Goal: Information Seeking & Learning: Learn about a topic

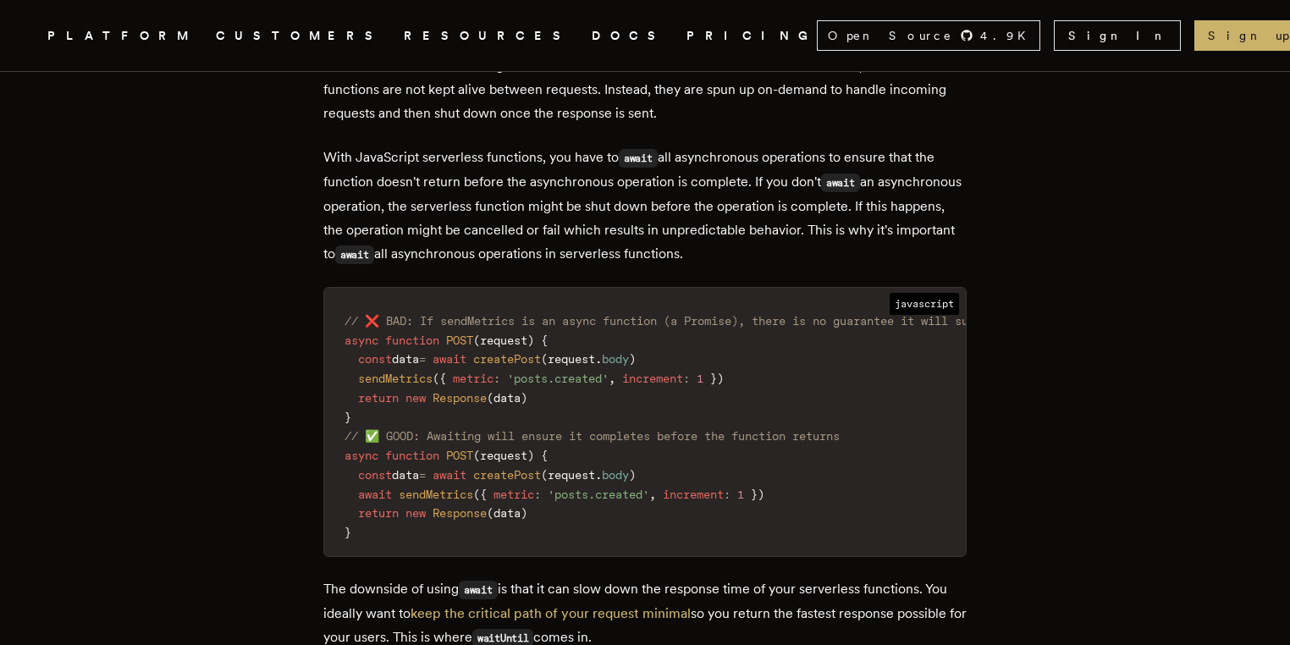
scroll to position [1154, 0]
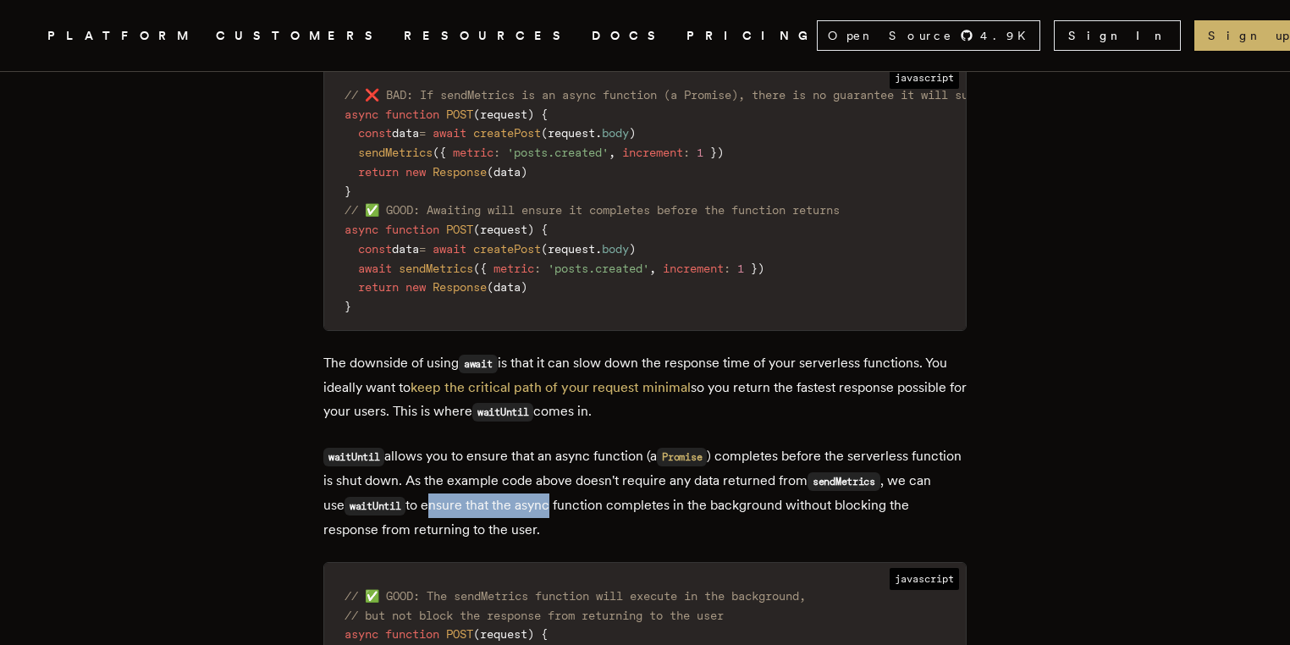
drag, startPoint x: 483, startPoint y: 509, endPoint x: 629, endPoint y: 516, distance: 145.8
click at [629, 516] on p "waitUntil allows you to ensure that an async function (a Promise ) completes be…" at bounding box center [644, 492] width 643 height 97
click at [630, 518] on p "waitUntil allows you to ensure that an async function (a Promise ) completes be…" at bounding box center [644, 492] width 643 height 97
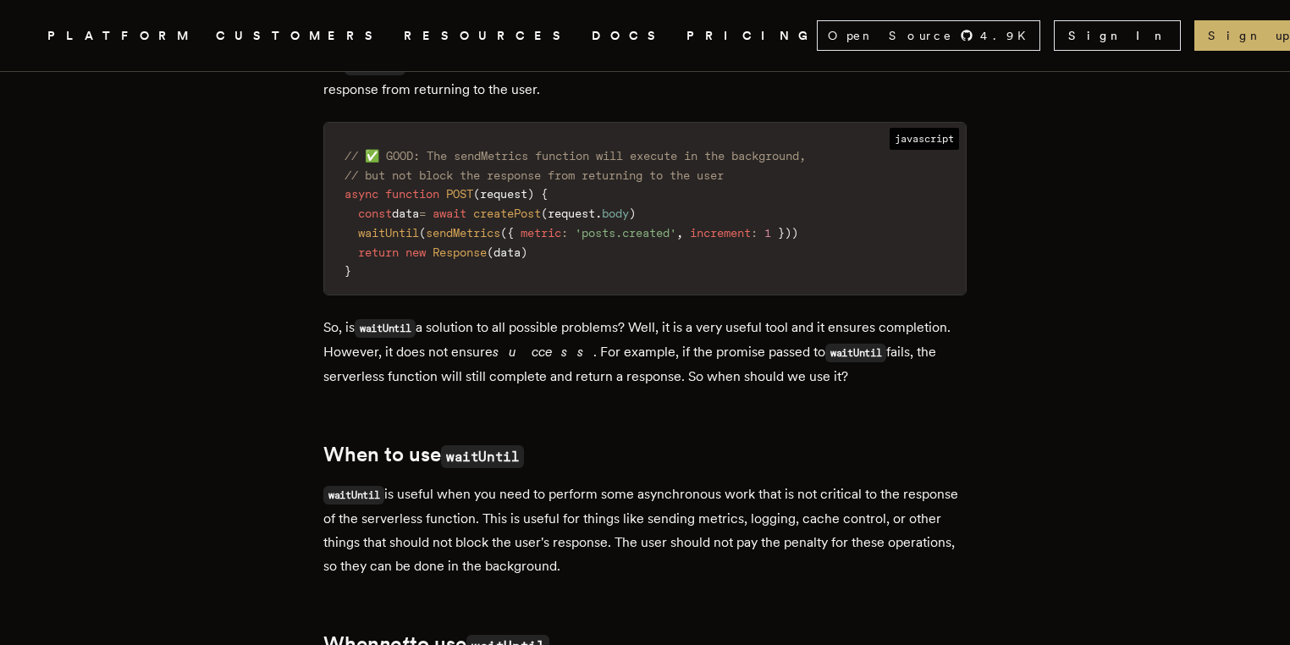
scroll to position [1605, 0]
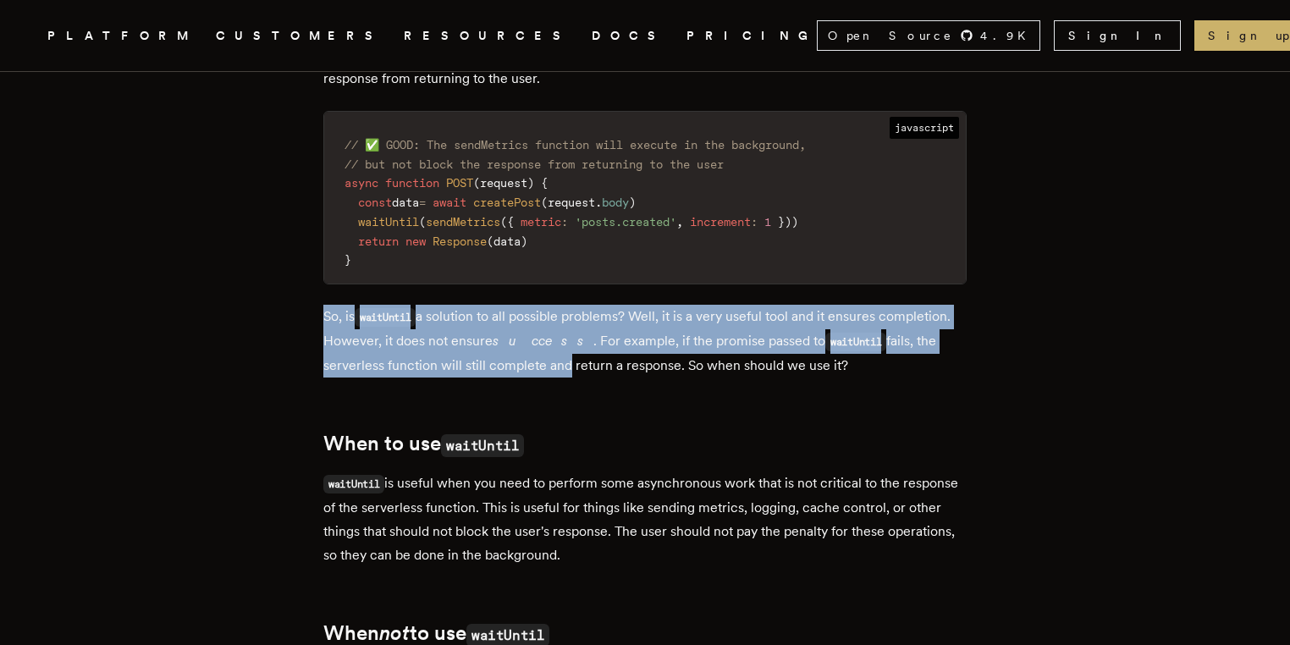
drag, startPoint x: 320, startPoint y: 324, endPoint x: 592, endPoint y: 372, distance: 275.9
click at [592, 372] on p "So, is waitUntil a solution to all possible problems? Well, it is a very useful…" at bounding box center [644, 341] width 643 height 73
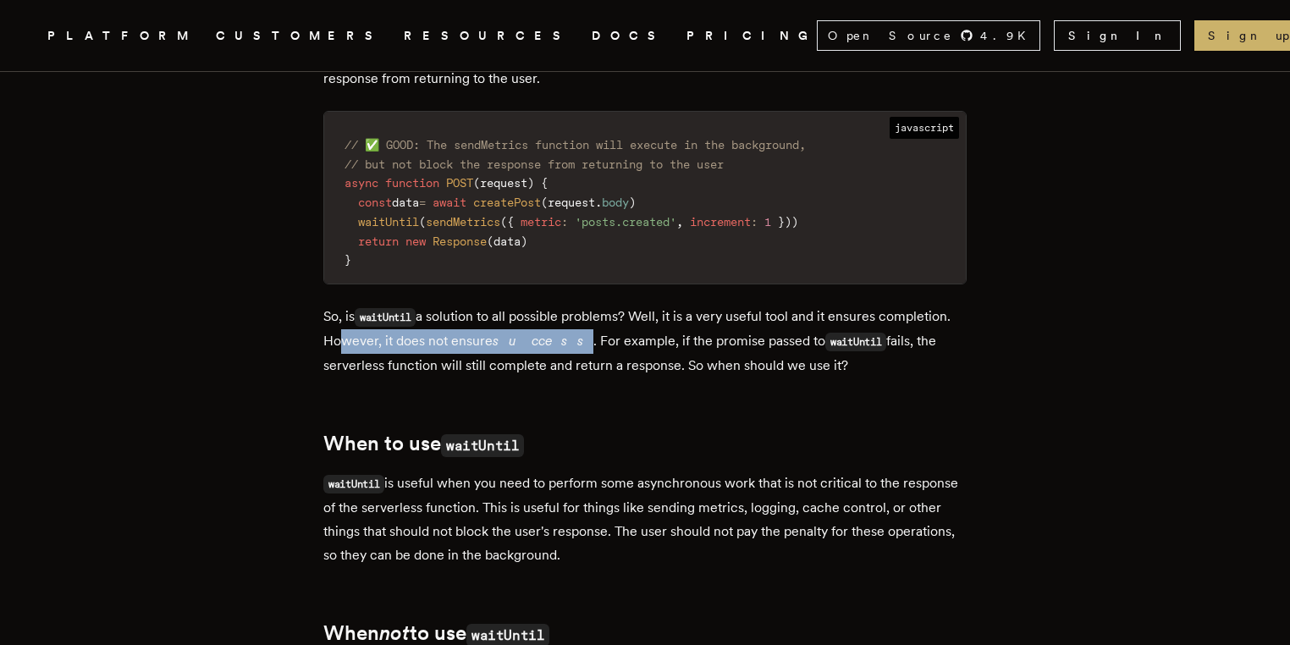
drag, startPoint x: 623, startPoint y: 355, endPoint x: 413, endPoint y: 358, distance: 209.9
click at [413, 358] on p "So, is waitUntil a solution to all possible problems? Well, it is a very useful…" at bounding box center [644, 341] width 643 height 73
click at [410, 358] on p "So, is waitUntil a solution to all possible problems? Well, it is a very useful…" at bounding box center [644, 341] width 643 height 73
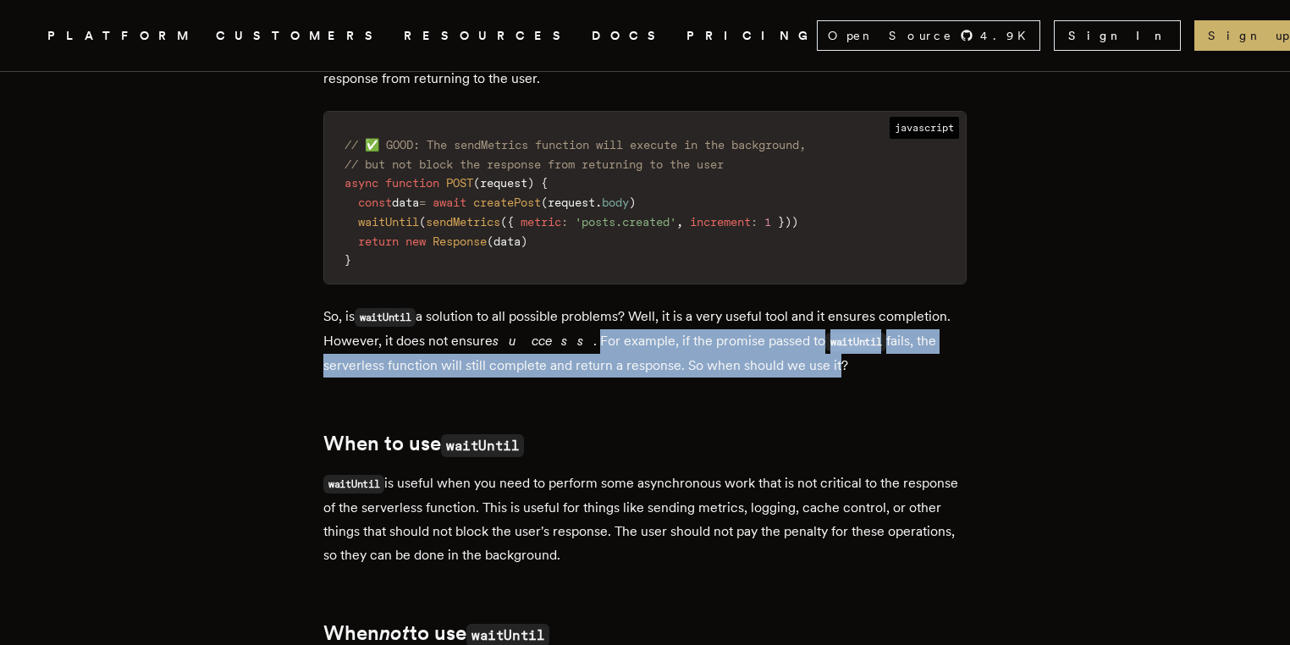
drag, startPoint x: 630, startPoint y: 357, endPoint x: 867, endPoint y: 383, distance: 239.2
click at [867, 377] on p "So, is waitUntil a solution to all possible problems? Well, it is a very useful…" at bounding box center [644, 341] width 643 height 73
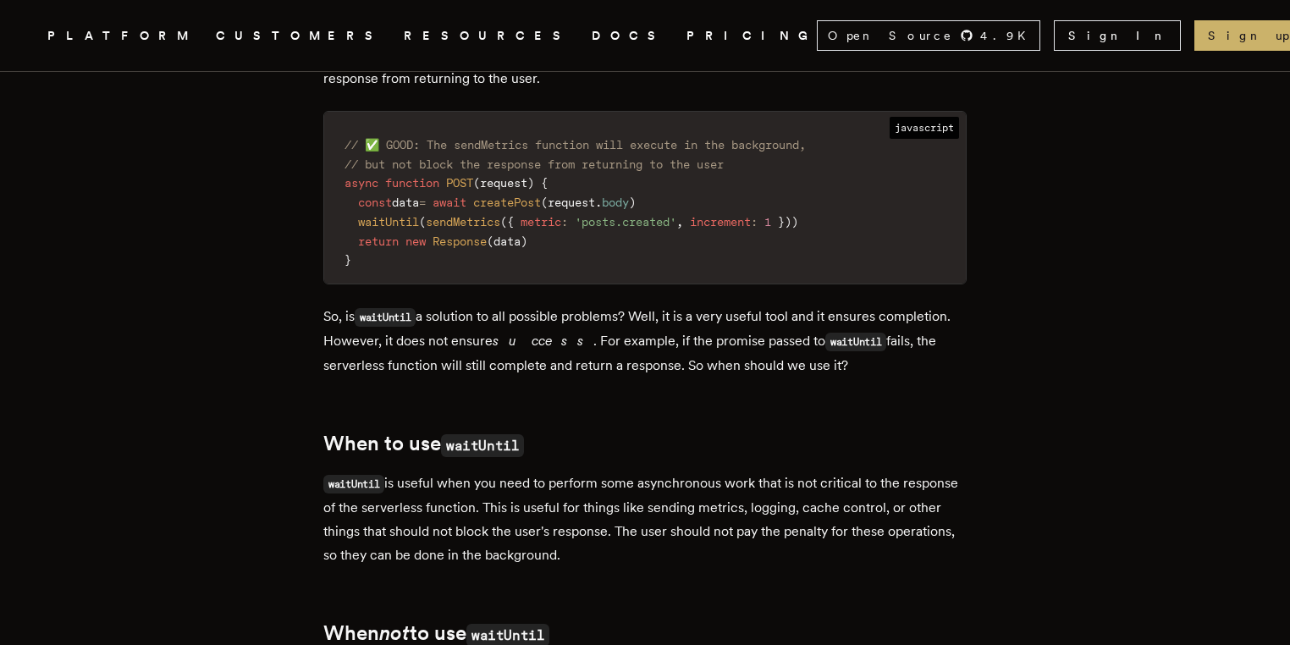
click at [869, 377] on p "So, is waitUntil a solution to all possible problems? Well, it is a very useful…" at bounding box center [644, 341] width 643 height 73
drag, startPoint x: 918, startPoint y: 383, endPoint x: 261, endPoint y: 332, distance: 659.5
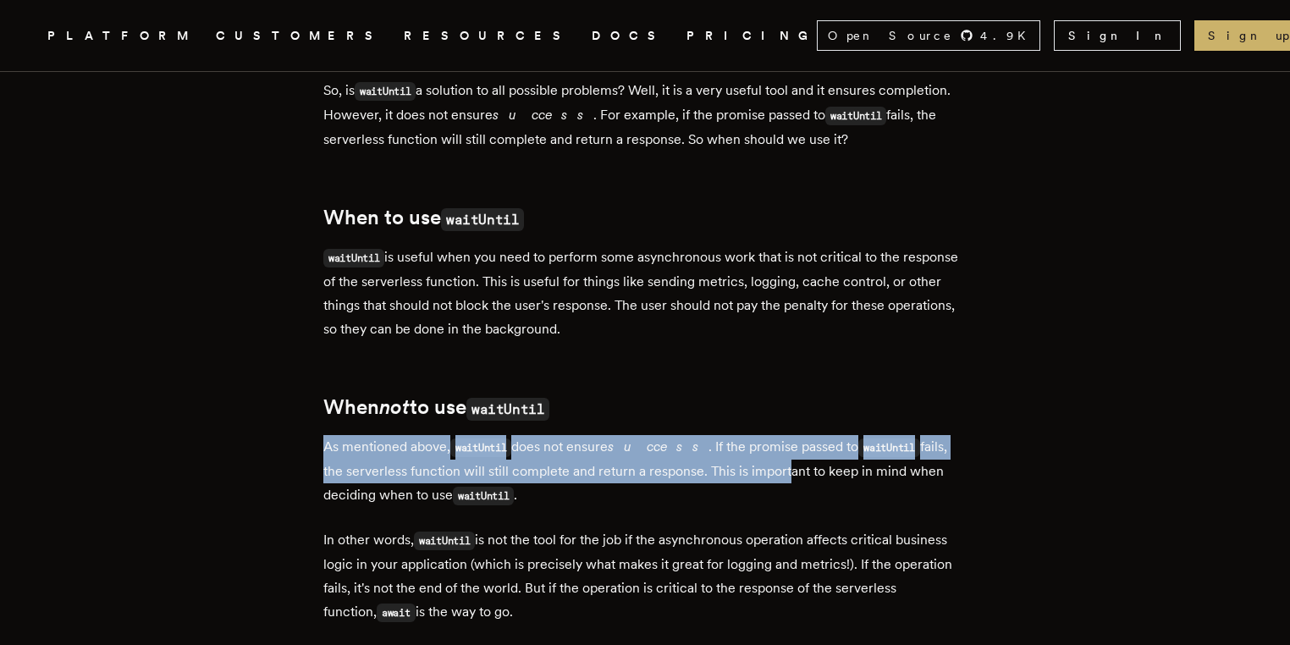
drag, startPoint x: 332, startPoint y: 471, endPoint x: 765, endPoint y: 497, distance: 434.1
click at [765, 497] on p "As mentioned above, waitUntil does not ensure success . If the promise passed t…" at bounding box center [644, 471] width 643 height 73
click at [759, 498] on p "As mentioned above, waitUntil does not ensure success . If the promise passed t…" at bounding box center [644, 471] width 643 height 73
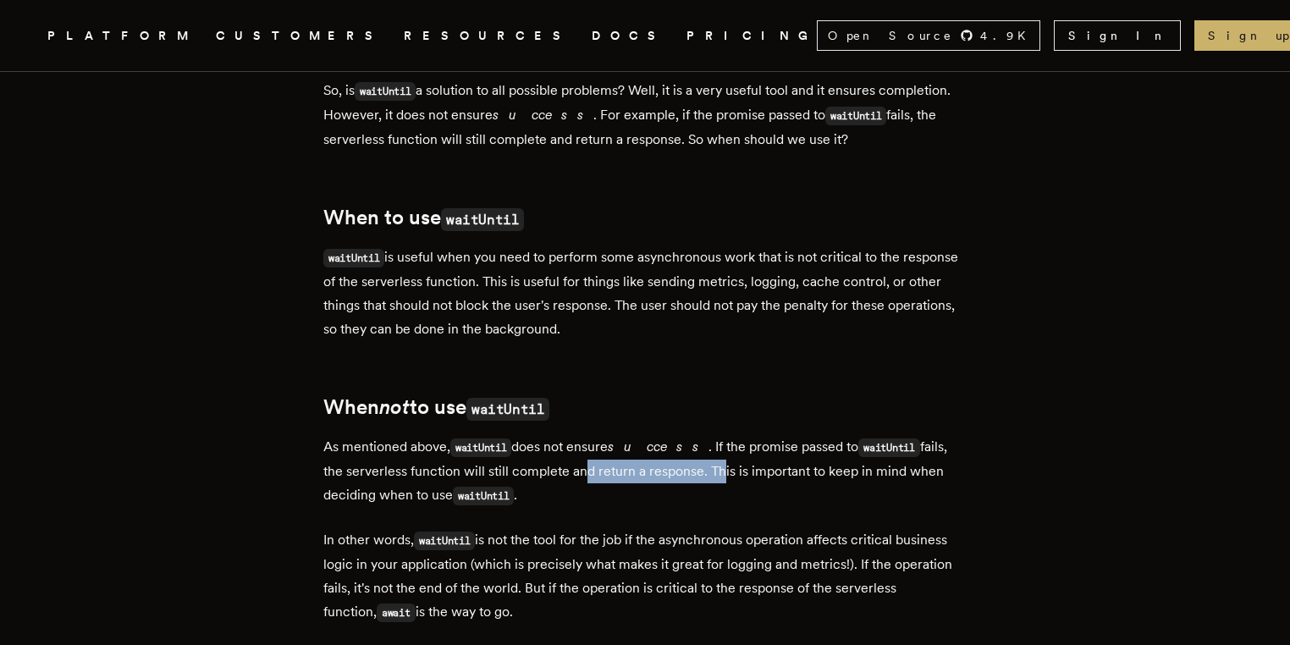
drag, startPoint x: 694, startPoint y: 493, endPoint x: 559, endPoint y: 493, distance: 135.4
click at [559, 493] on p "As mentioned above, waitUntil does not ensure success . If the promise passed t…" at bounding box center [644, 471] width 643 height 73
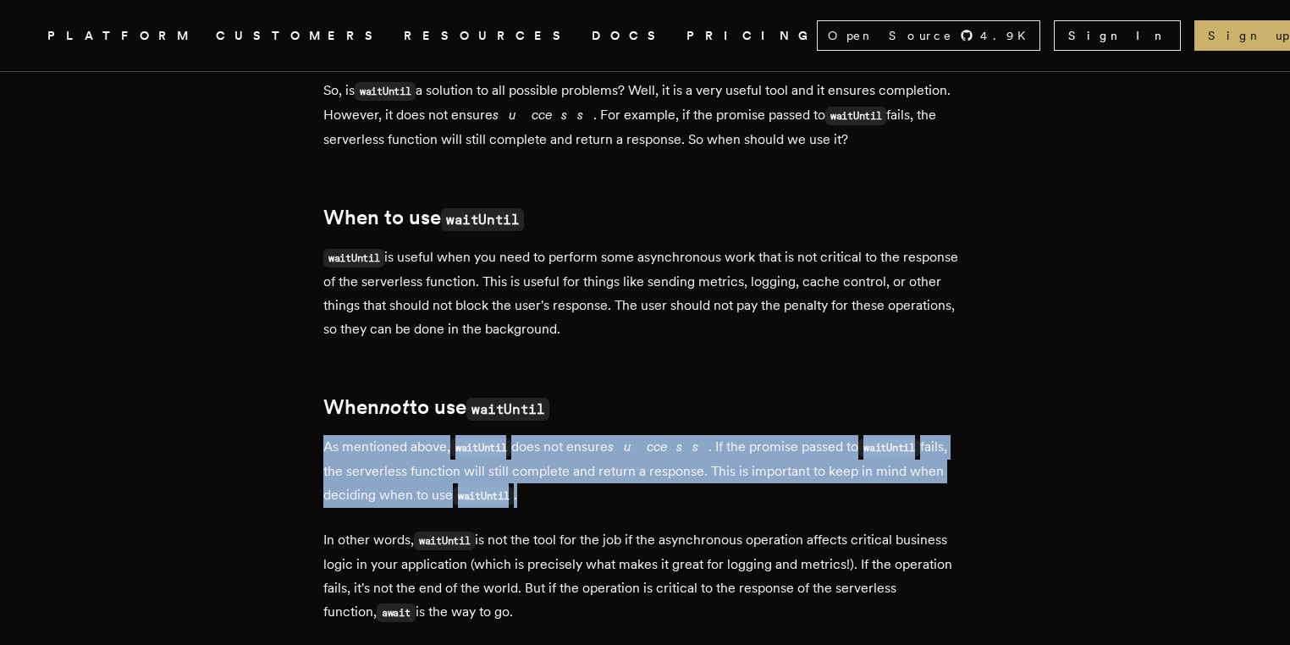
drag, startPoint x: 575, startPoint y: 515, endPoint x: 333, endPoint y: 470, distance: 246.2
click at [333, 470] on p "As mentioned above, waitUntil does not ensure success . If the promise passed t…" at bounding box center [644, 471] width 643 height 73
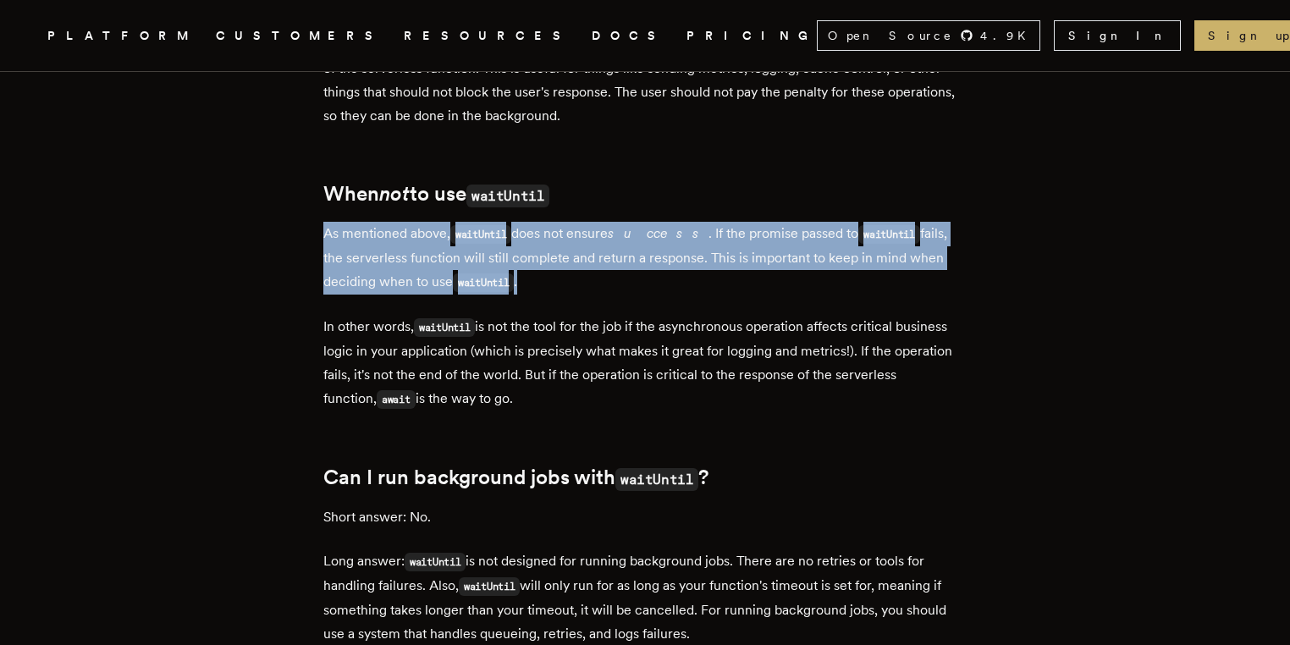
scroll to position [2057, 0]
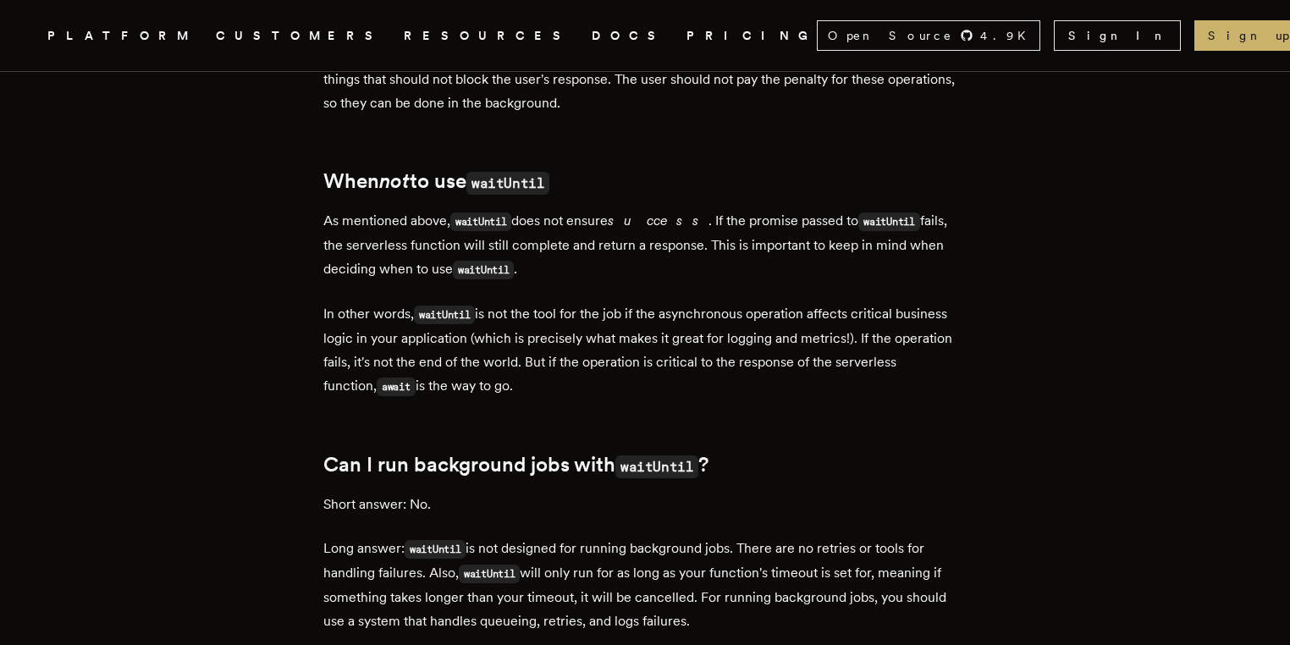
click at [477, 451] on div "Recently, Vercel announced that their waitUntil utility method is now available…" at bounding box center [644, 505] width 643 height 3718
drag, startPoint x: 487, startPoint y: 408, endPoint x: 325, endPoint y: 249, distance: 227.4
click at [318, 245] on main "What is waitUntil (Vercel, Cloudflare) and when should I use it? [PERSON_NAME] …" at bounding box center [644, 370] width 677 height 4643
click at [355, 251] on p "As mentioned above, waitUntil does not ensure success . If the promise passed t…" at bounding box center [644, 245] width 643 height 73
click at [357, 244] on p "As mentioned above, waitUntil does not ensure success . If the promise passed t…" at bounding box center [644, 245] width 643 height 73
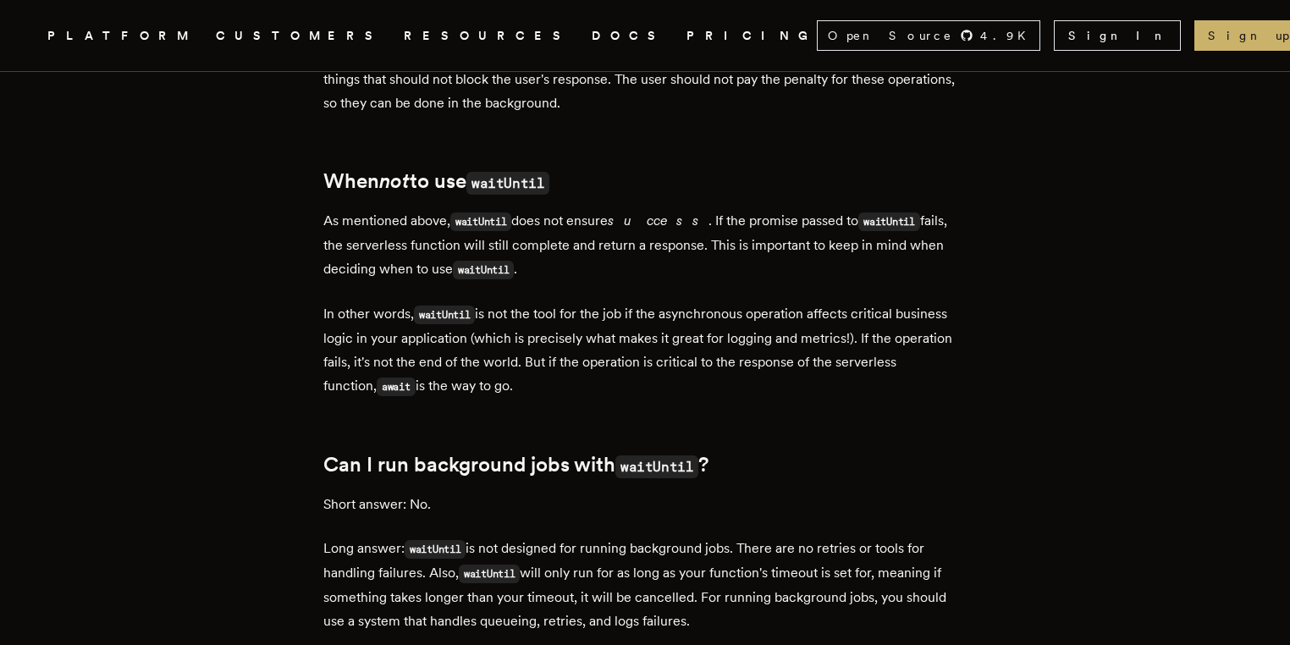
drag, startPoint x: 354, startPoint y: 232, endPoint x: 472, endPoint y: 395, distance: 201.8
click at [472, 395] on div "Recently, Vercel announced that their waitUntil utility method is now available…" at bounding box center [644, 505] width 643 height 3718
click at [472, 395] on p "In other words, waitUntil is not the tool for the job if the asynchronous opera…" at bounding box center [644, 350] width 643 height 96
drag, startPoint x: 546, startPoint y: 427, endPoint x: 508, endPoint y: 406, distance: 43.2
click at [508, 406] on div "Recently, Vercel announced that their waitUntil utility method is now available…" at bounding box center [644, 505] width 643 height 3718
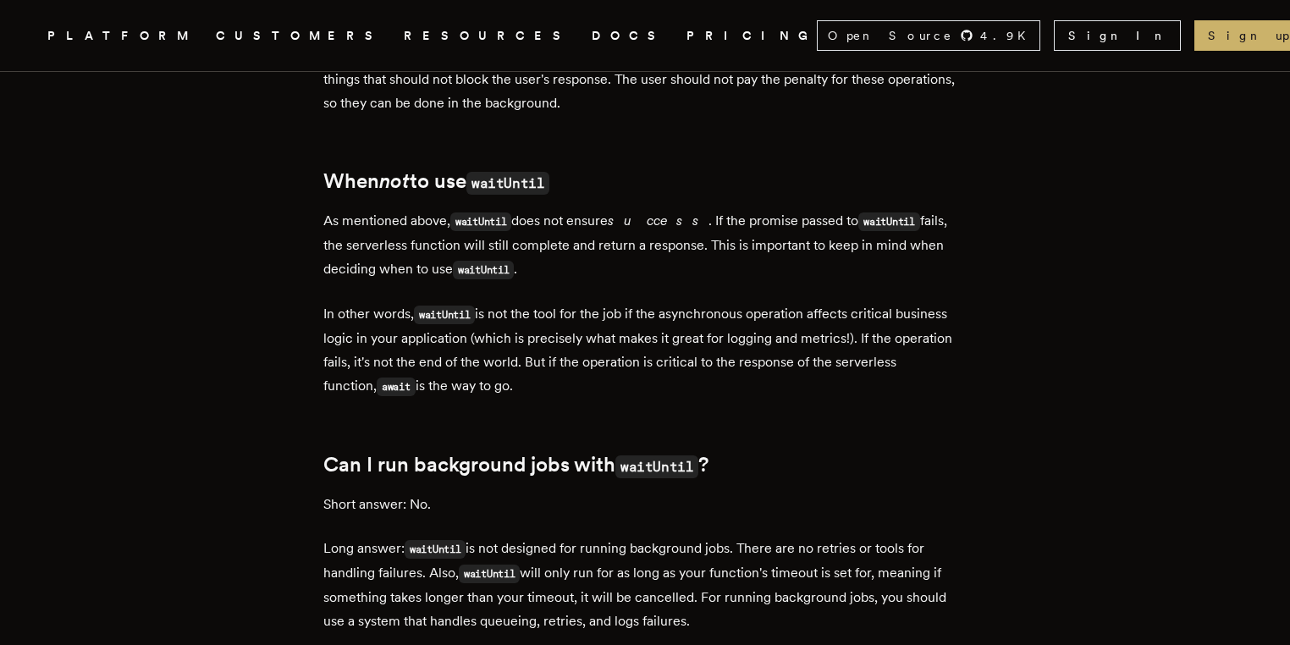
click at [508, 399] on p "In other words, waitUntil is not the tool for the job if the asynchronous opera…" at bounding box center [644, 350] width 643 height 96
drag, startPoint x: 518, startPoint y: 405, endPoint x: 291, endPoint y: 246, distance: 277.1
click at [291, 246] on article "What is waitUntil (Vercel, Cloudflare) and when should I use it? [PERSON_NAME] …" at bounding box center [645, 370] width 1154 height 4643
copy div "As mentioned above, waitUntil does not ensure success . If the promise passed t…"
click at [719, 516] on p "Short answer: No." at bounding box center [644, 505] width 643 height 24
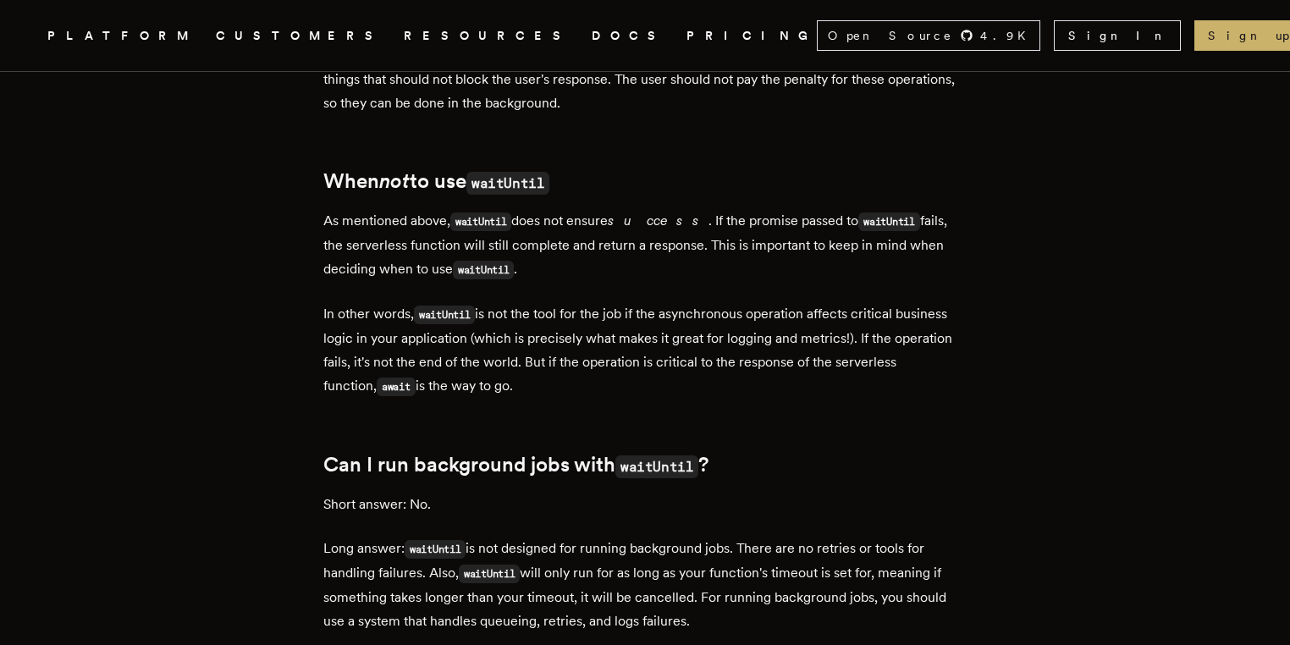
click at [581, 423] on div "Recently, Vercel announced that their waitUntil utility method is now available…" at bounding box center [644, 505] width 643 height 3718
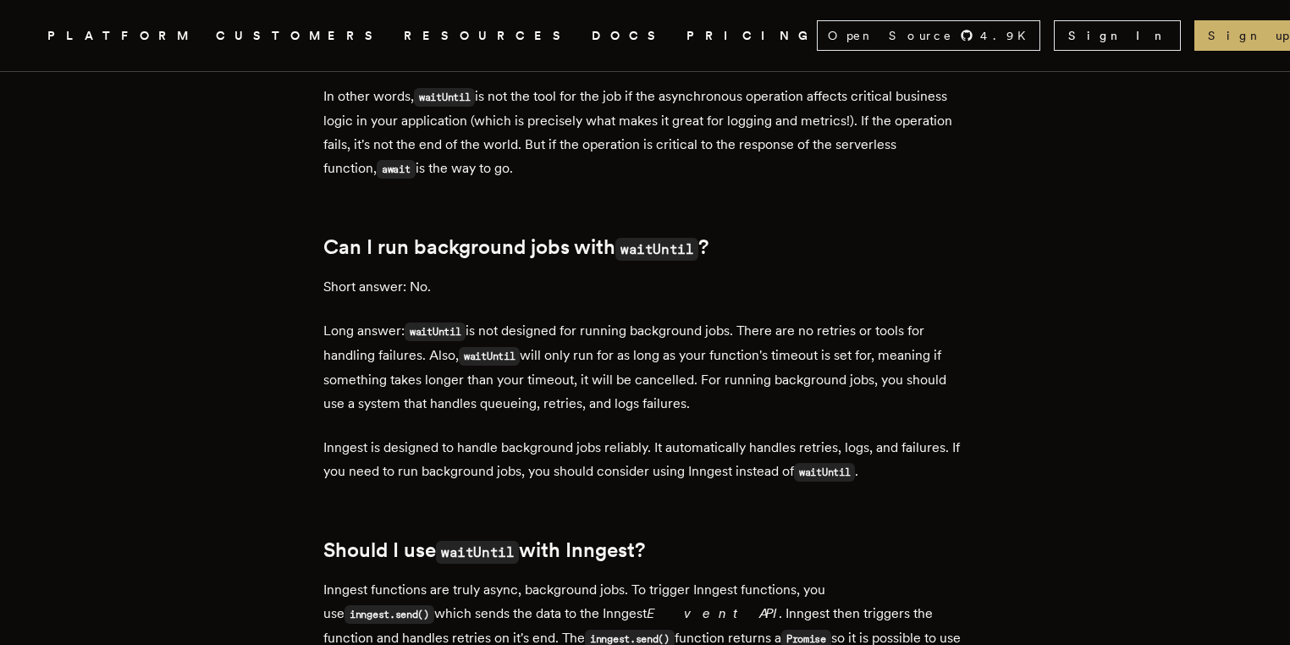
scroll to position [2282, 0]
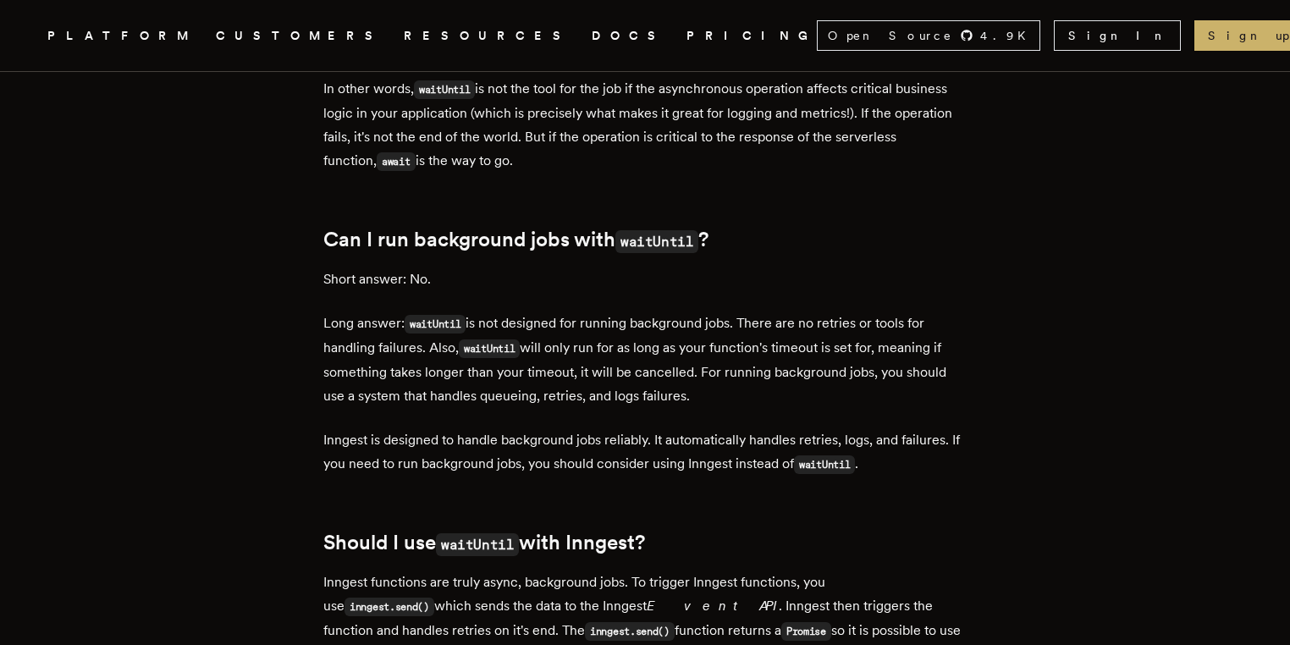
click at [588, 408] on p "Long answer: waitUntil is not designed for running background jobs. There are n…" at bounding box center [644, 359] width 643 height 96
click at [723, 372] on p "Long answer: waitUntil is not designed for running background jobs. There are n…" at bounding box center [644, 359] width 643 height 96
click at [724, 396] on p "Long answer: waitUntil is not designed for running background jobs. There are n…" at bounding box center [644, 359] width 643 height 96
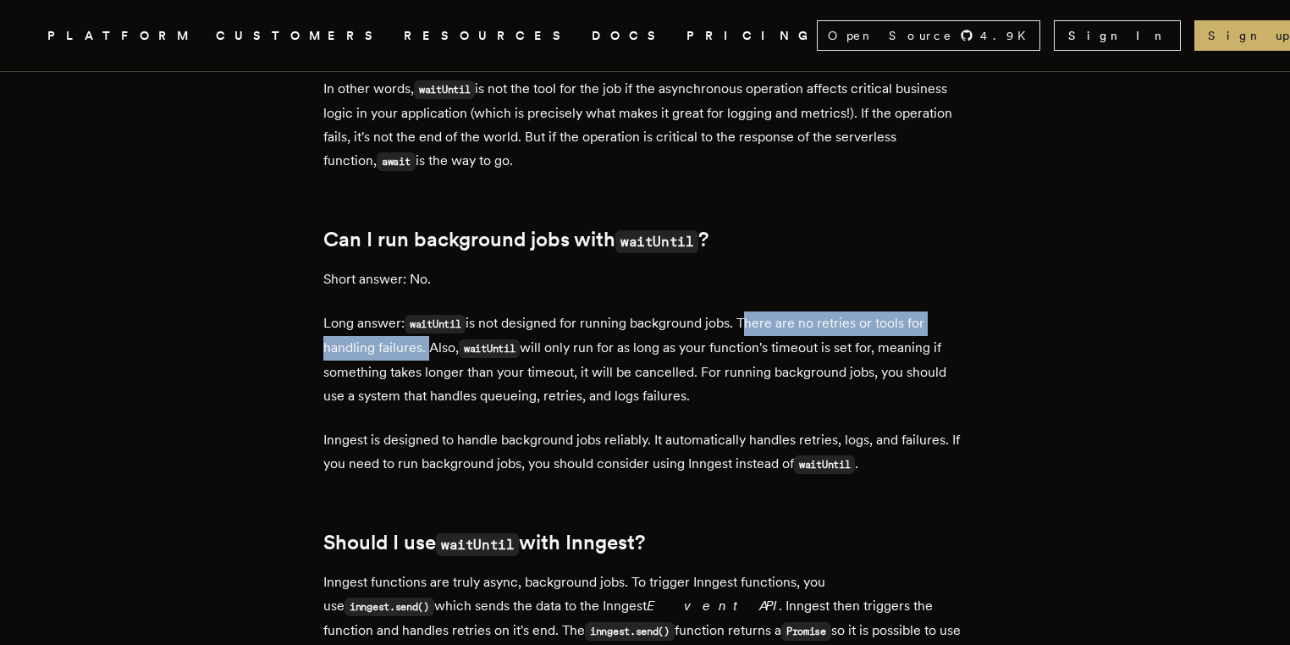
drag, startPoint x: 750, startPoint y: 339, endPoint x: 430, endPoint y: 366, distance: 321.0
click at [430, 366] on p "Long answer: waitUntil is not designed for running background jobs. There are n…" at bounding box center [644, 359] width 643 height 96
copy p "There are no retries or tools for handling failures."
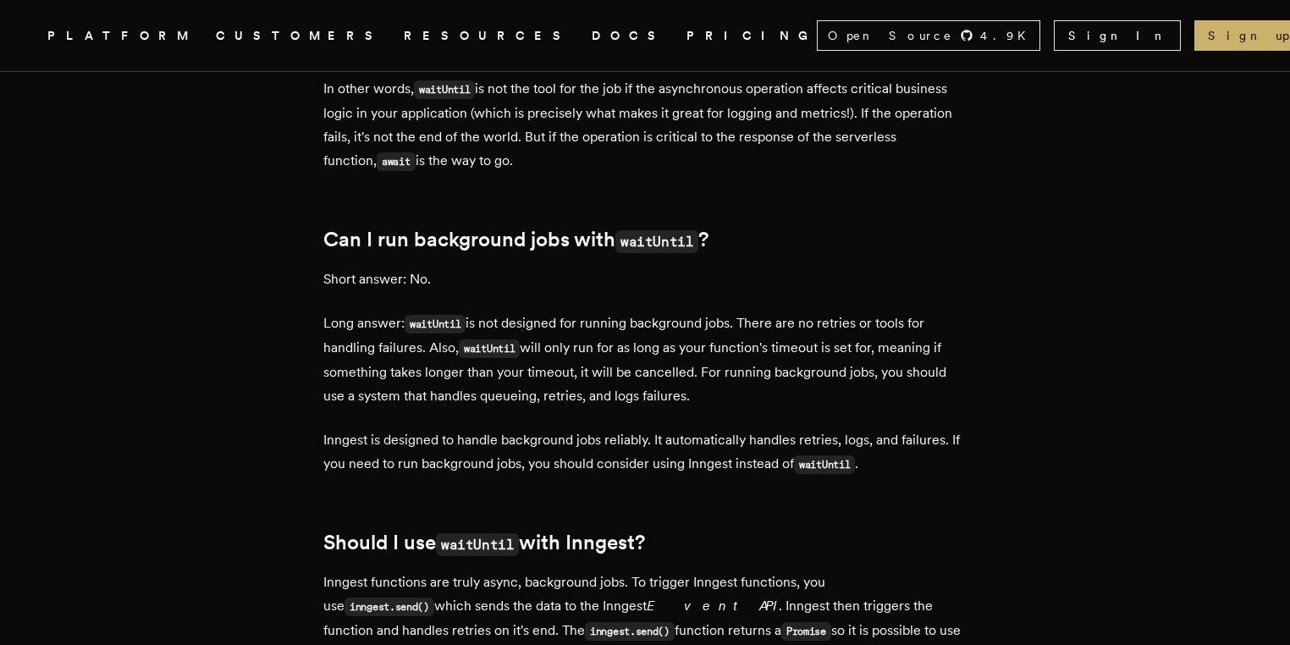
click at [137, 318] on article "What is waitUntil (Vercel, Cloudflare) and when should I use it? [PERSON_NAME] …" at bounding box center [645, 145] width 1154 height 4643
drag, startPoint x: 943, startPoint y: 384, endPoint x: 928, endPoint y: 384, distance: 14.4
click at [941, 384] on p "Long answer: waitUntil is not designed for running background jobs. There are n…" at bounding box center [644, 359] width 643 height 96
drag, startPoint x: 435, startPoint y: 366, endPoint x: 663, endPoint y: 366, distance: 227.7
click at [661, 366] on p "Long answer: waitUntil is not designed for running background jobs. There are n…" at bounding box center [644, 359] width 643 height 96
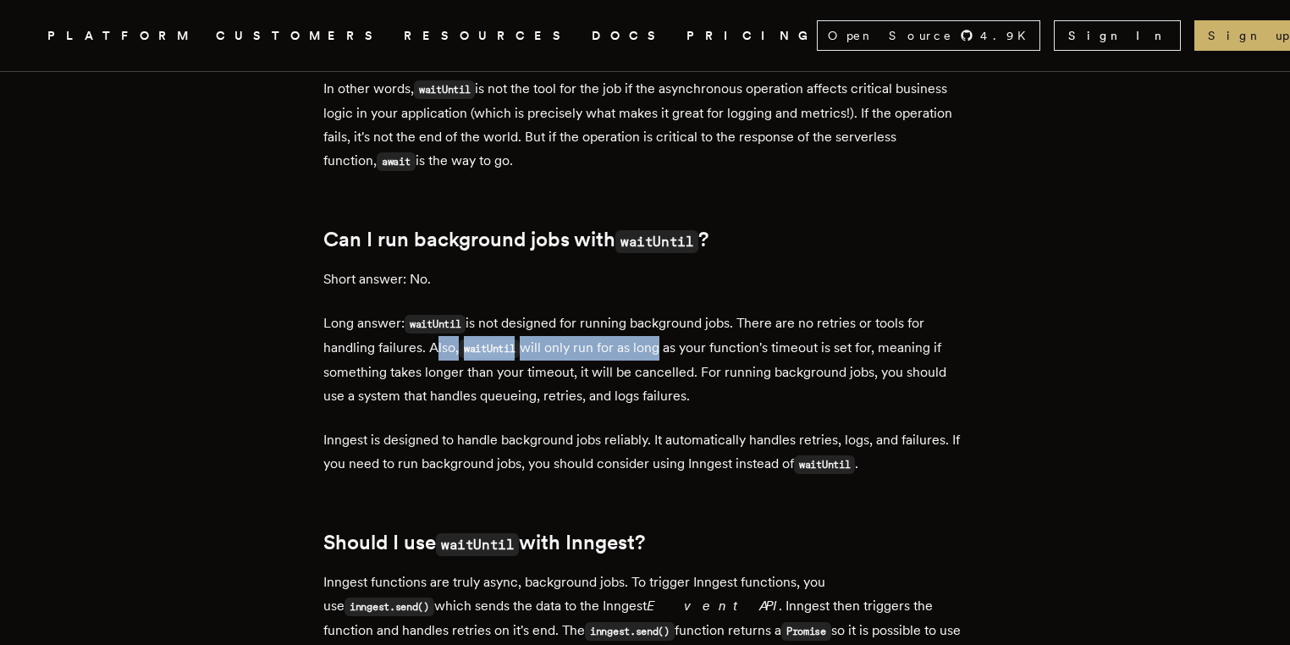
click at [663, 366] on p "Long answer: waitUntil is not designed for running background jobs. There are n…" at bounding box center [644, 359] width 643 height 96
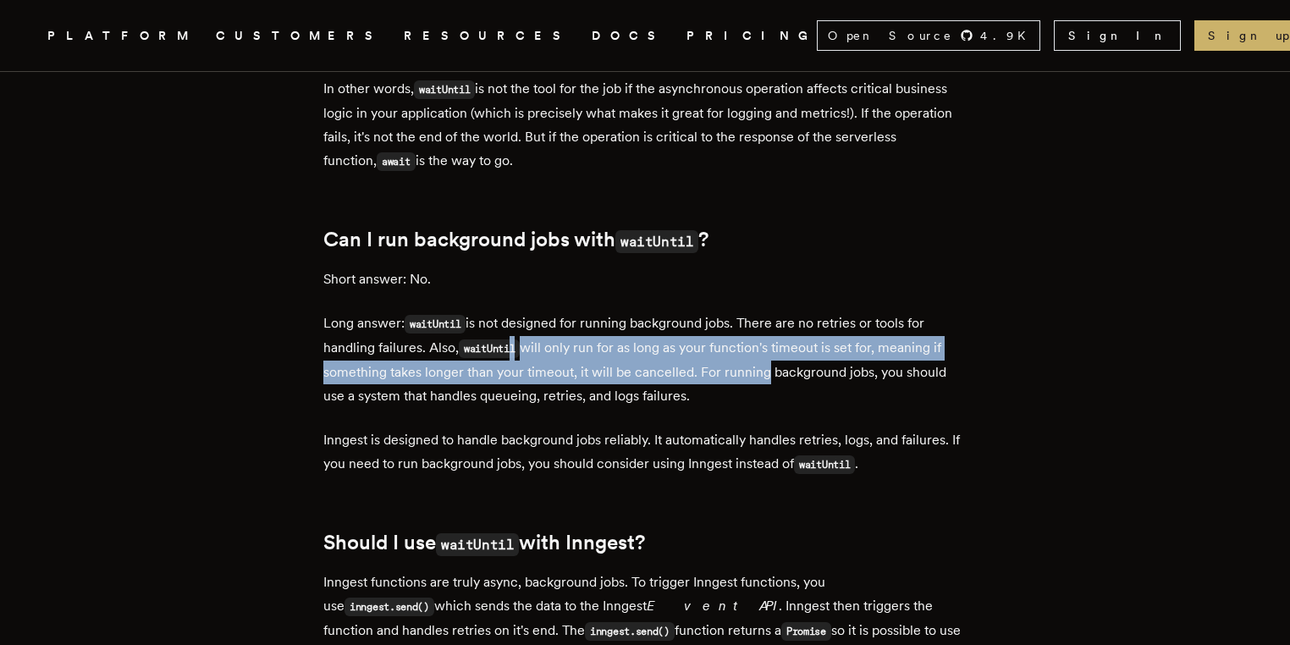
drag, startPoint x: 516, startPoint y: 366, endPoint x: 769, endPoint y: 390, distance: 254.2
click at [769, 390] on p "Long answer: waitUntil is not designed for running background jobs. There are n…" at bounding box center [644, 359] width 643 height 96
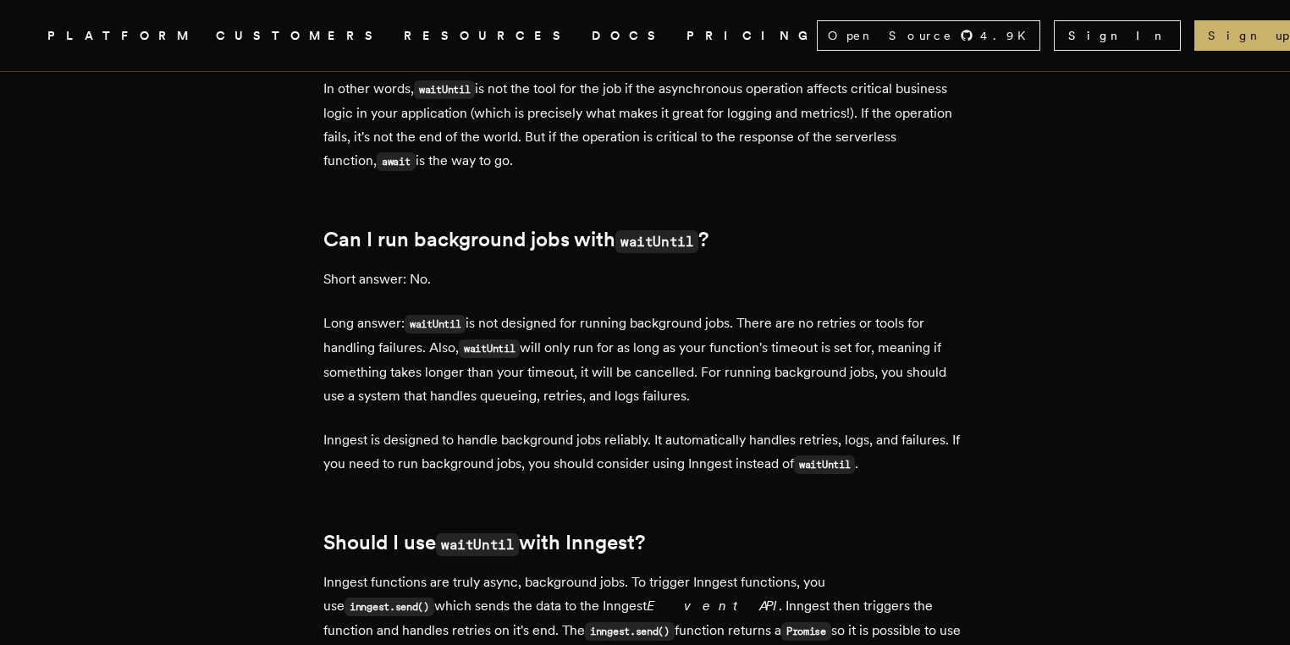
drag, startPoint x: 433, startPoint y: 370, endPoint x: 711, endPoint y: 410, distance: 280.4
click at [711, 408] on p "Long answer: waitUntil is not designed for running background jobs. There are n…" at bounding box center [644, 359] width 643 height 96
click at [716, 408] on p "Long answer: waitUntil is not designed for running background jobs. There are n…" at bounding box center [644, 359] width 643 height 96
drag, startPoint x: 717, startPoint y: 427, endPoint x: 438, endPoint y: 365, distance: 285.2
click at [438, 365] on p "Long answer: waitUntil is not designed for running background jobs. There are n…" at bounding box center [644, 359] width 643 height 96
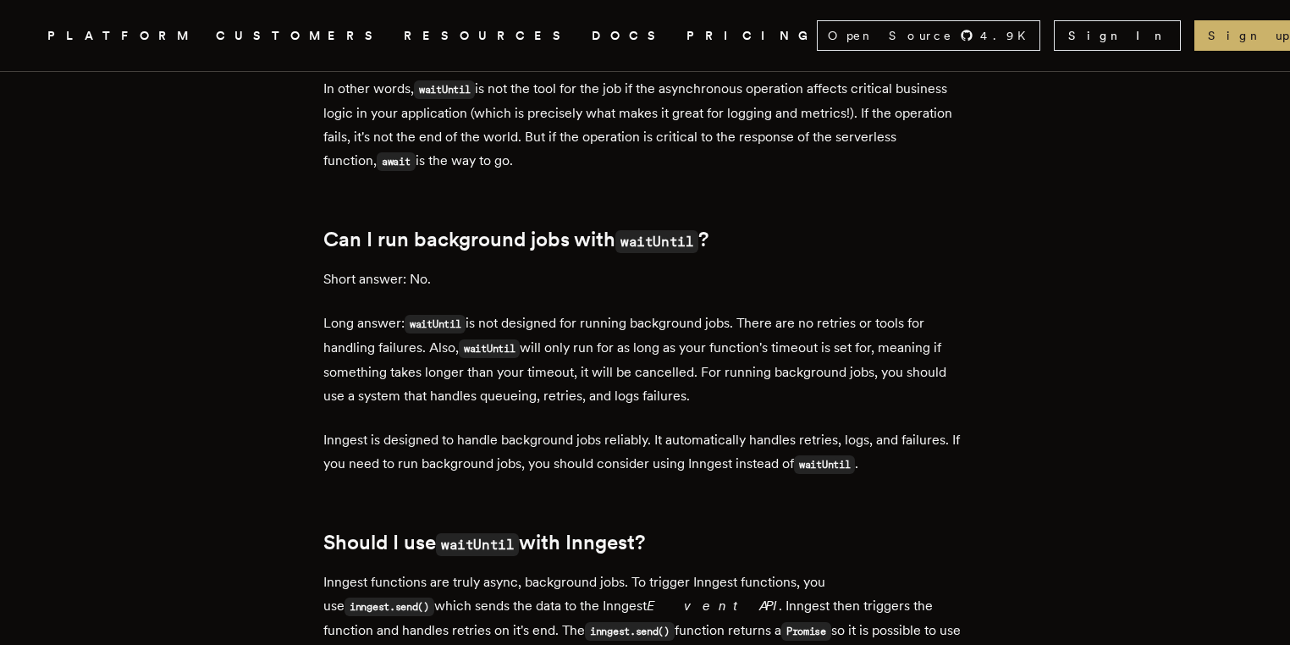
click at [464, 333] on code "waitUntil" at bounding box center [435, 324] width 61 height 19
drag, startPoint x: 416, startPoint y: 343, endPoint x: 765, endPoint y: 416, distance: 356.4
click at [765, 408] on p "Long answer: waitUntil is not designed for running background jobs. There are n…" at bounding box center [644, 359] width 643 height 96
copy p "waitUntil is not designed for running background jobs. There are no retries or …"
click at [142, 350] on article "What is waitUntil (Vercel, Cloudflare) and when should I use it? [PERSON_NAME] …" at bounding box center [645, 145] width 1154 height 4643
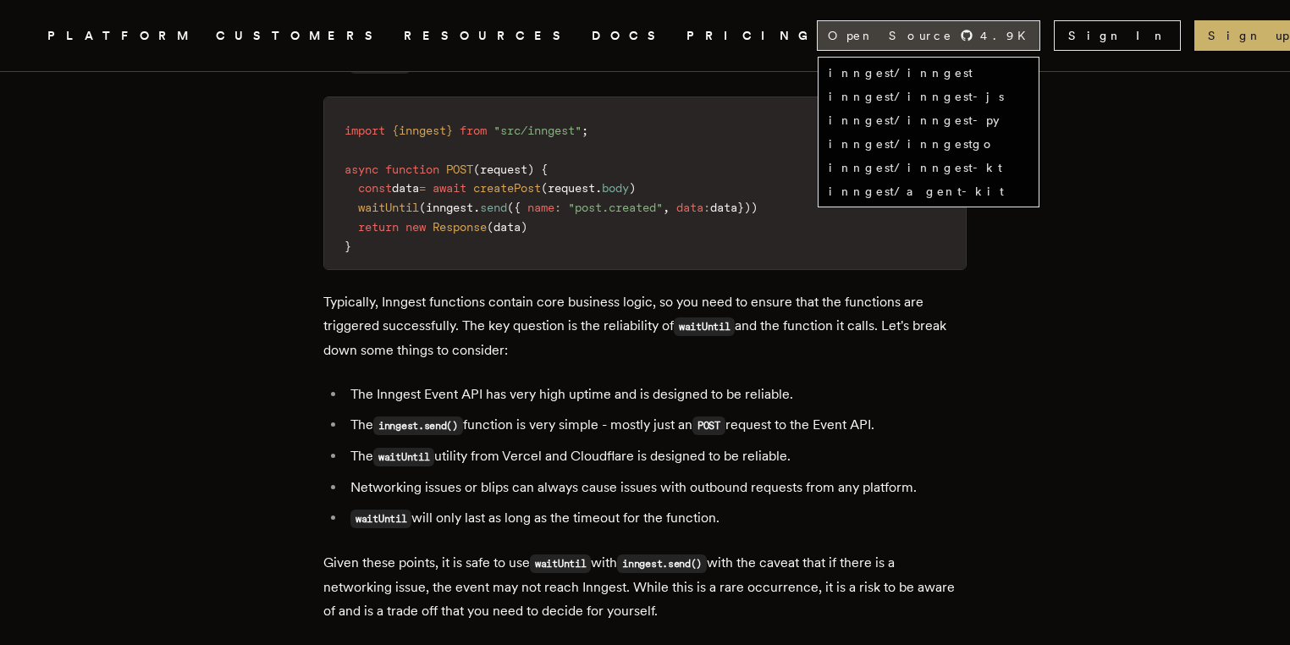
scroll to position [1638, 0]
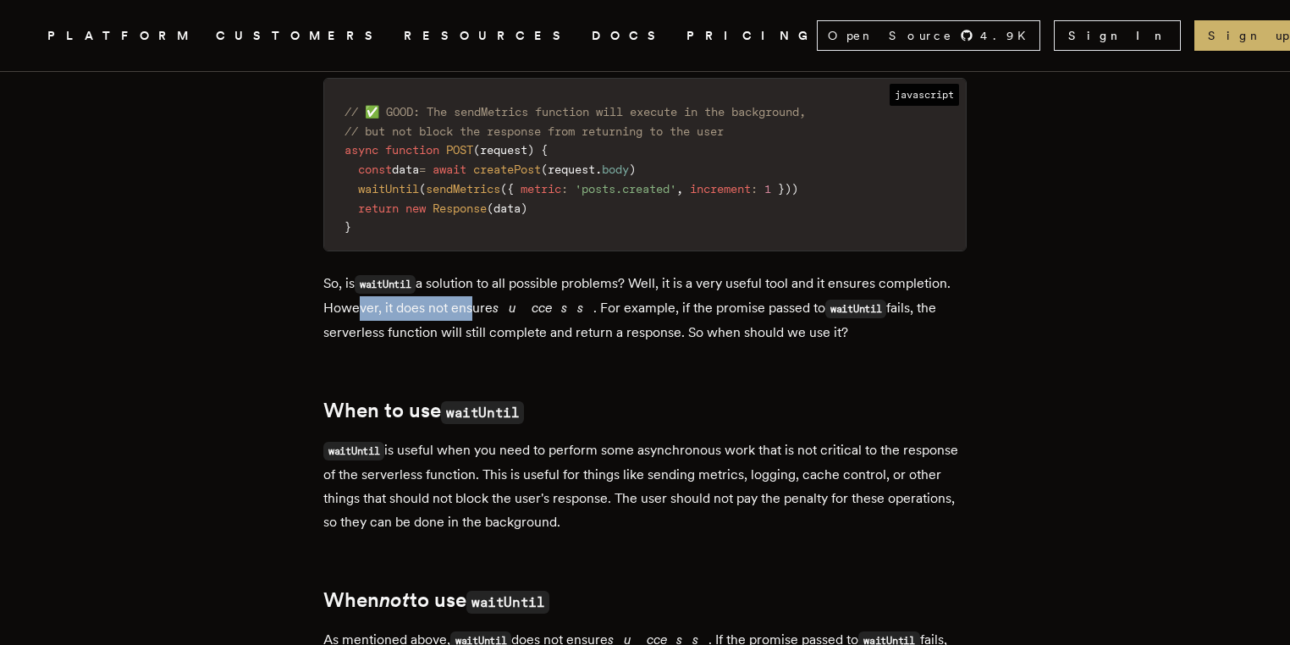
drag, startPoint x: 429, startPoint y: 324, endPoint x: 553, endPoint y: 334, distance: 124.8
click at [549, 334] on p "So, is waitUntil a solution to all possible problems? Well, it is a very useful…" at bounding box center [644, 308] width 643 height 73
click at [553, 334] on p "So, is waitUntil a solution to all possible problems? Well, it is a very useful…" at bounding box center [644, 308] width 643 height 73
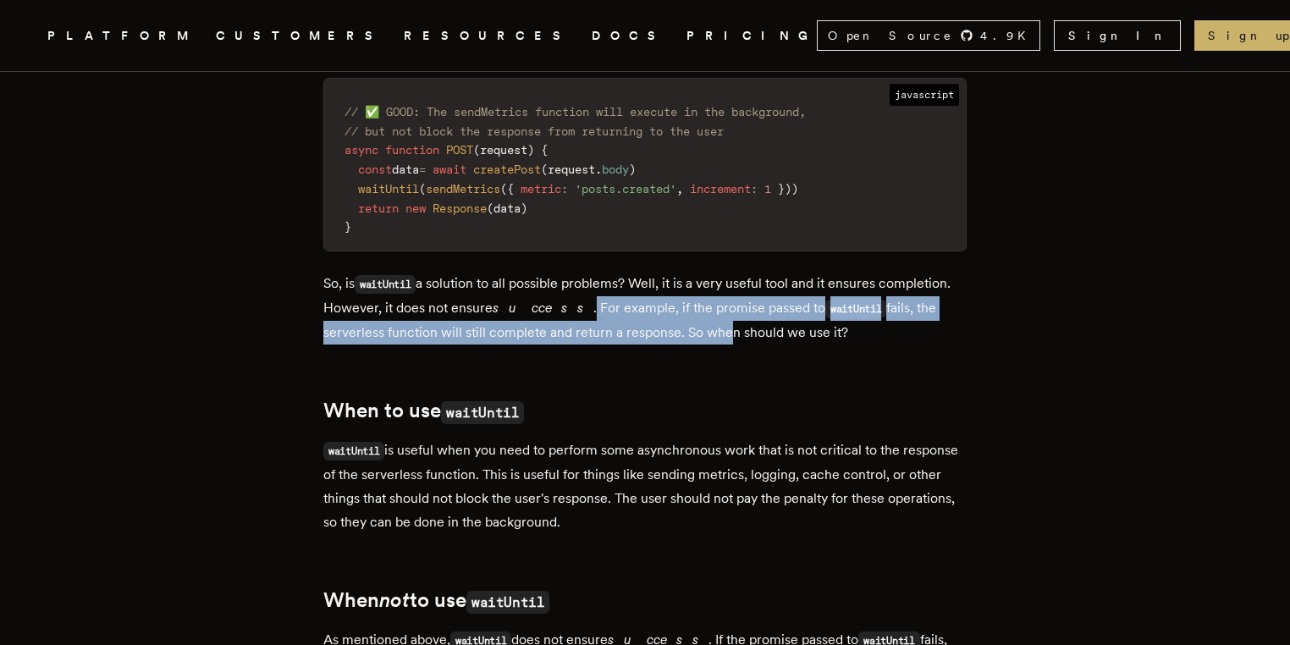
drag, startPoint x: 626, startPoint y: 332, endPoint x: 770, endPoint y: 342, distance: 144.2
click at [770, 342] on p "So, is waitUntil a solution to all possible problems? Well, it is a very useful…" at bounding box center [644, 308] width 643 height 73
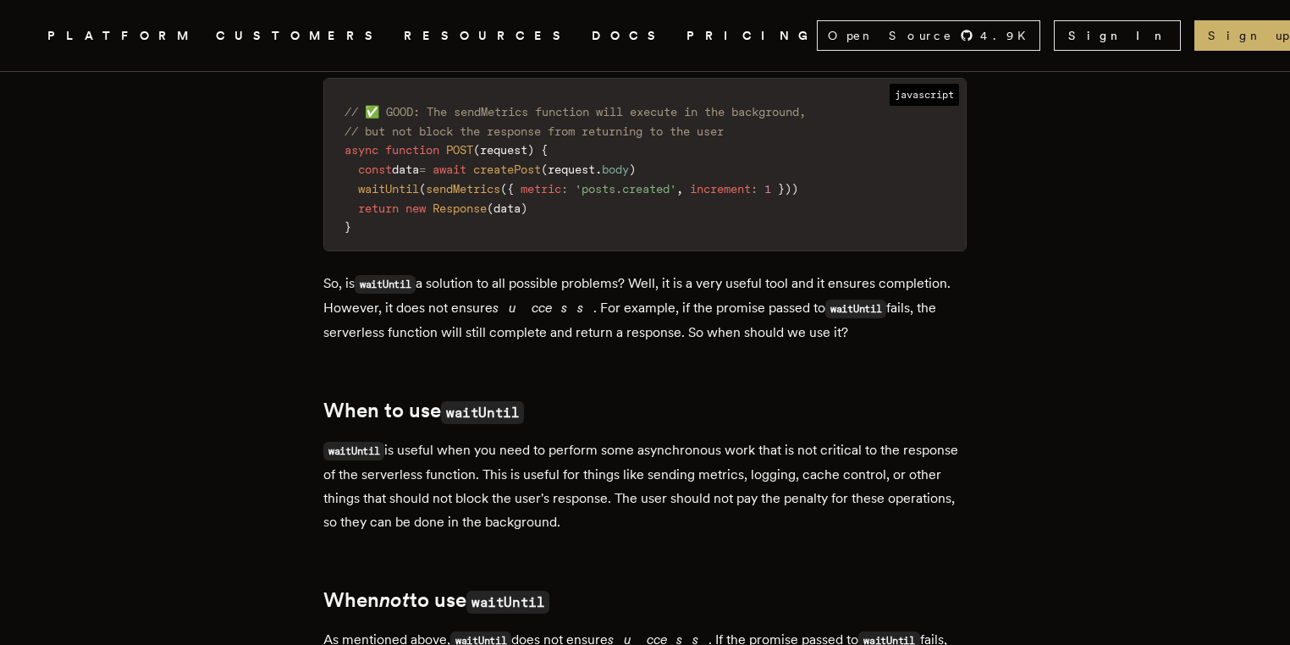
click at [786, 341] on p "So, is waitUntil a solution to all possible problems? Well, it is a very useful…" at bounding box center [644, 308] width 643 height 73
drag, startPoint x: 718, startPoint y: 384, endPoint x: 714, endPoint y: 372, distance: 13.1
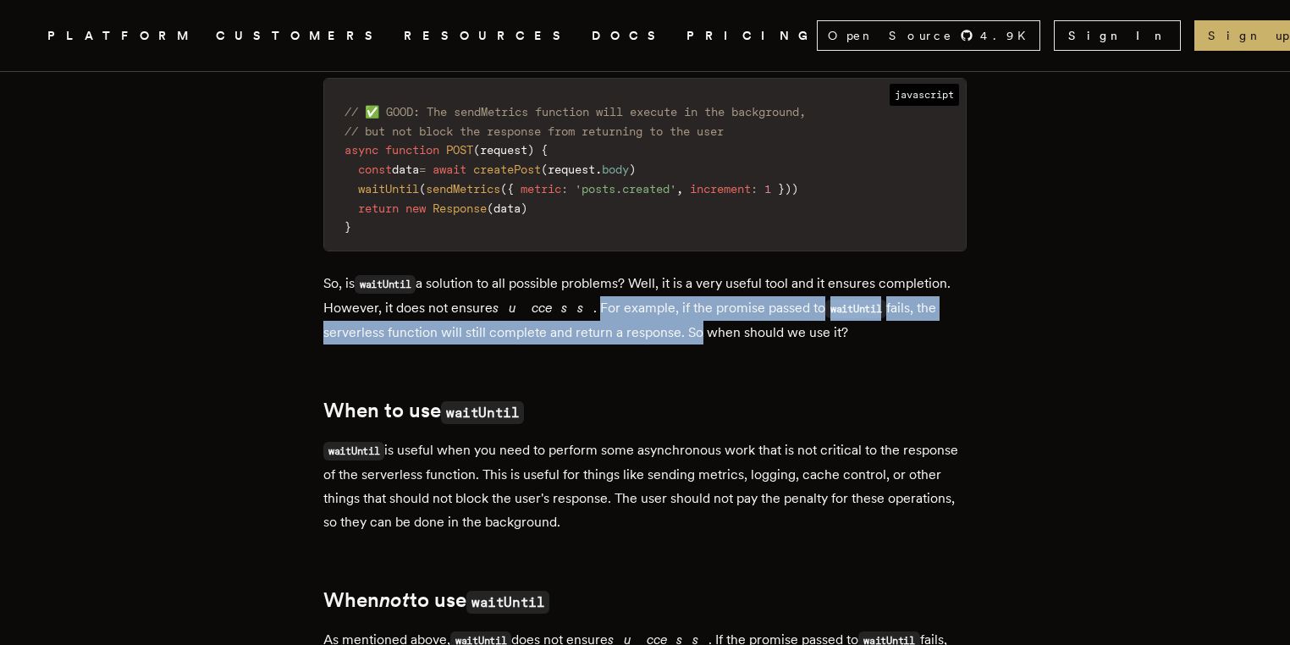
drag, startPoint x: 630, startPoint y: 322, endPoint x: 718, endPoint y: 343, distance: 89.7
click at [718, 343] on p "So, is waitUntil a solution to all possible problems? Well, it is a very useful…" at bounding box center [644, 308] width 643 height 73
copy p "For example, if the promise passed to waitUntil fails, the serverless function …"
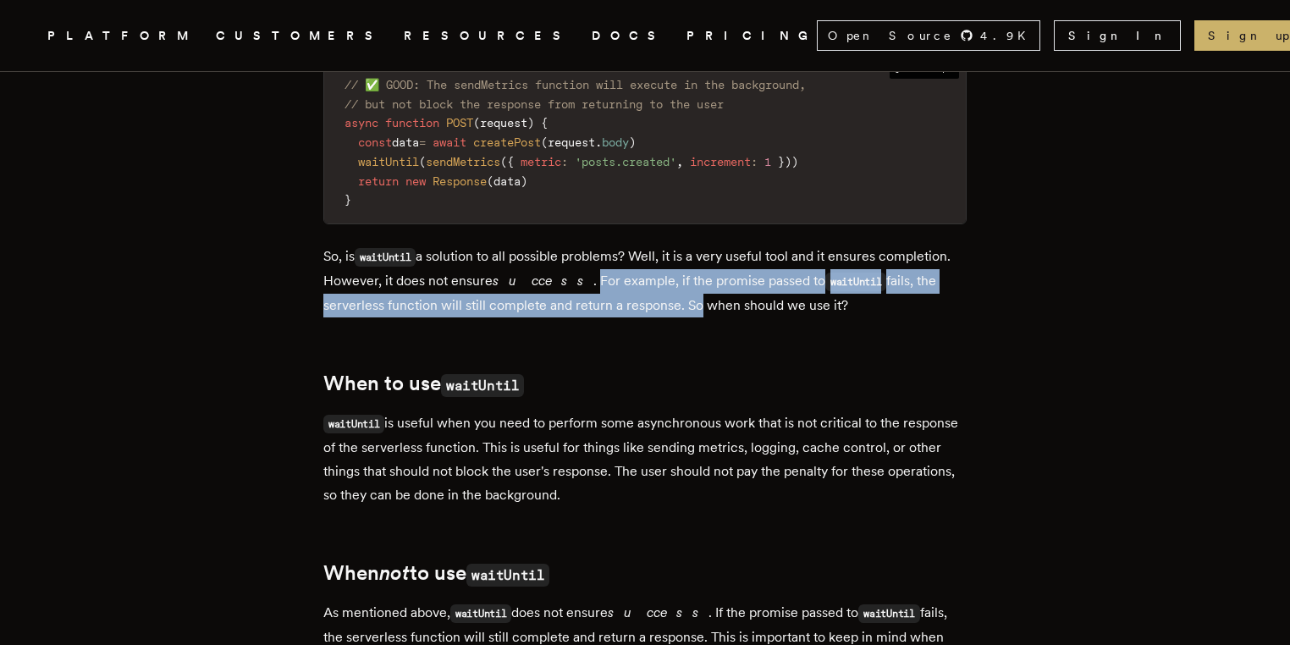
scroll to position [2090, 0]
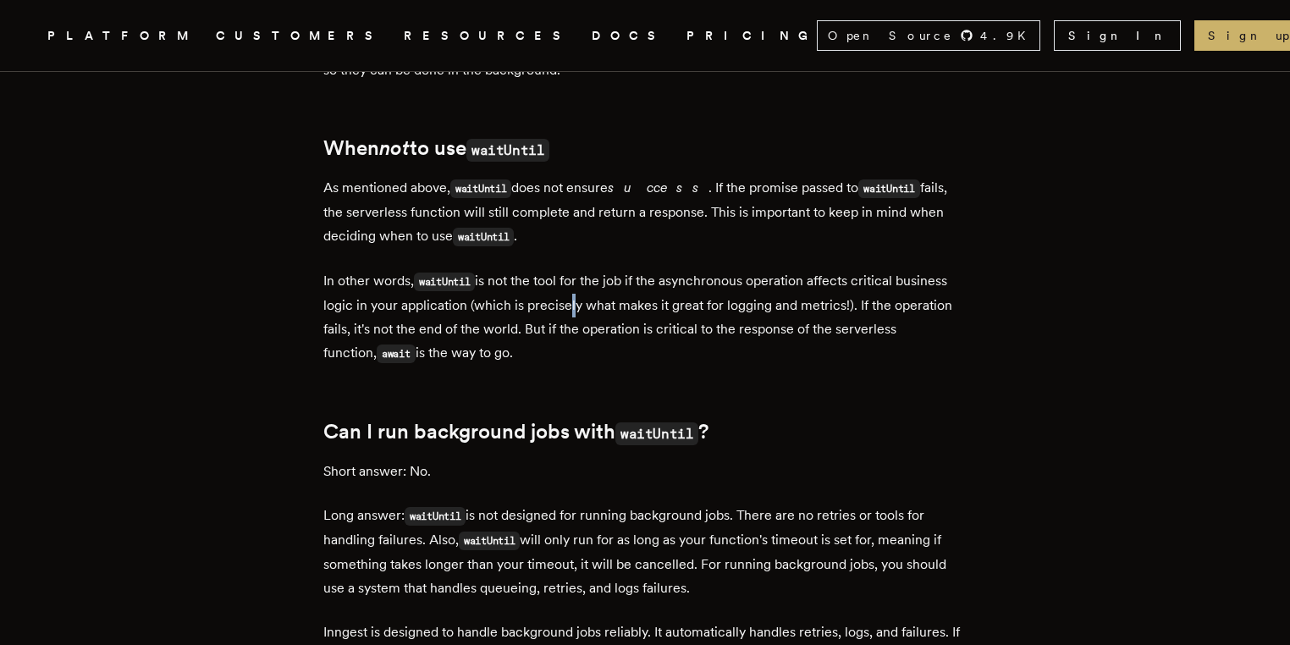
click at [575, 330] on p "In other words, waitUntil is not the tool for the job if the asynchronous opera…" at bounding box center [644, 317] width 643 height 96
click at [565, 355] on p "In other words, waitUntil is not the tool for the job if the asynchronous opera…" at bounding box center [644, 317] width 643 height 96
click at [569, 352] on p "In other words, waitUntil is not the tool for the job if the asynchronous opera…" at bounding box center [644, 317] width 643 height 96
click at [566, 366] on p "In other words, waitUntil is not the tool for the job if the asynchronous opera…" at bounding box center [644, 317] width 643 height 96
click at [655, 366] on p "In other words, waitUntil is not the tool for the job if the asynchronous opera…" at bounding box center [644, 317] width 643 height 96
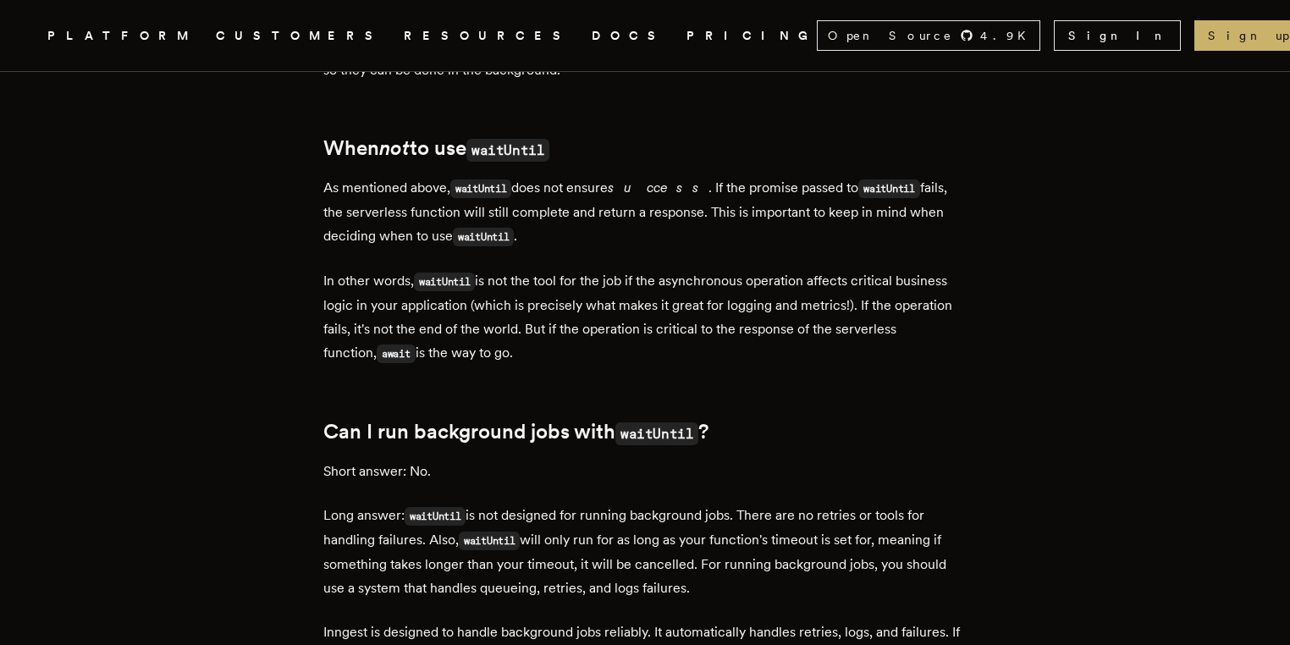
click at [908, 366] on p "In other words, waitUntil is not the tool for the job if the asynchronous opera…" at bounding box center [644, 317] width 643 height 96
click at [612, 355] on p "In other words, waitUntil is not the tool for the job if the asynchronous opera…" at bounding box center [644, 317] width 643 height 96
click at [593, 358] on p "In other words, waitUntil is not the tool for the job if the asynchronous opera…" at bounding box center [644, 317] width 643 height 96
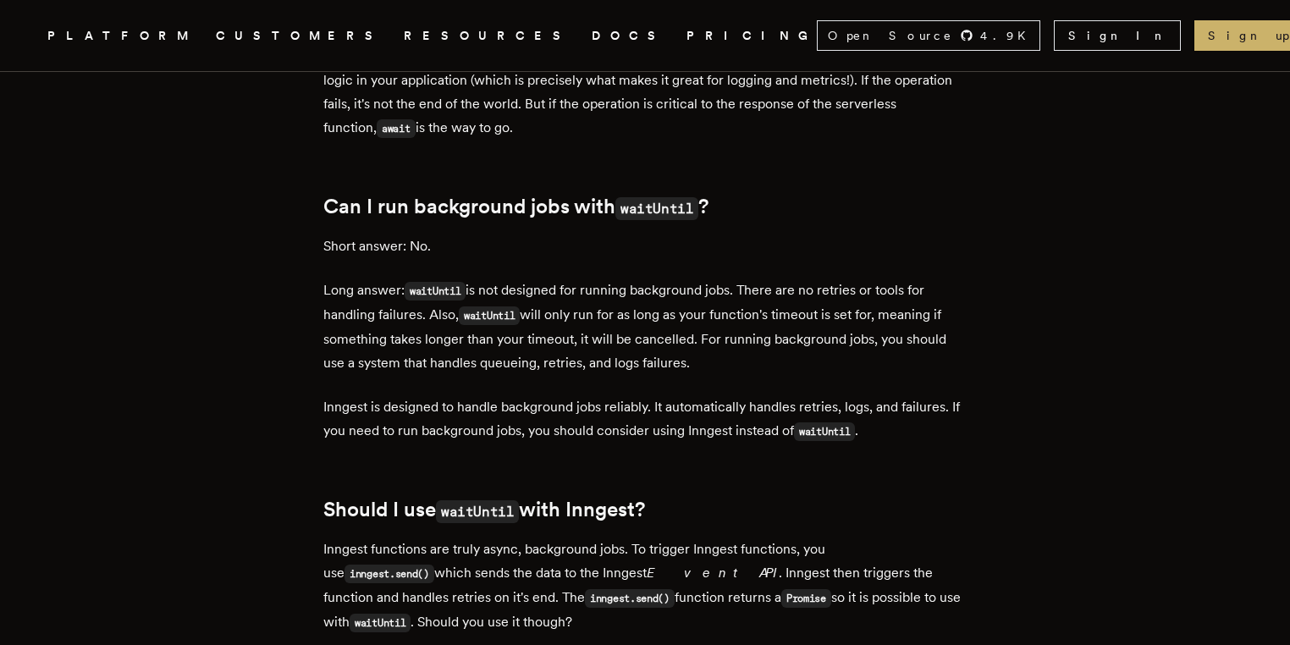
click at [575, 375] on p "Long answer: waitUntil is not designed for running background jobs. There are n…" at bounding box center [644, 326] width 643 height 96
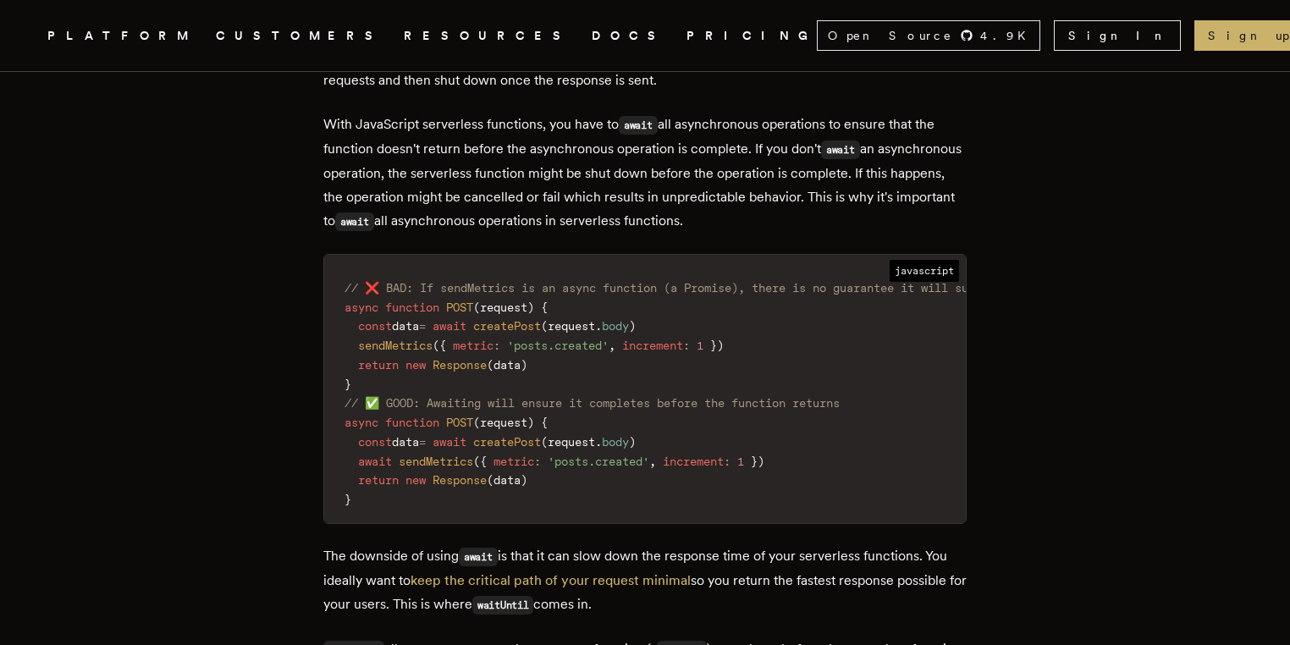
scroll to position [0, 0]
